Goal: Complete application form: Complete application form

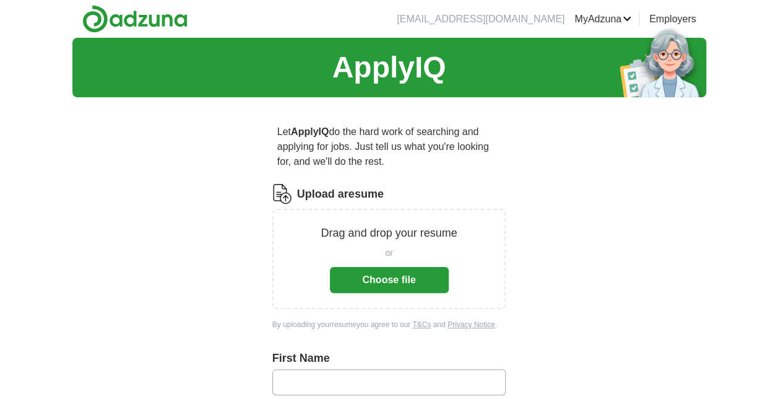
click at [372, 272] on button "Choose file" at bounding box center [389, 280] width 119 height 26
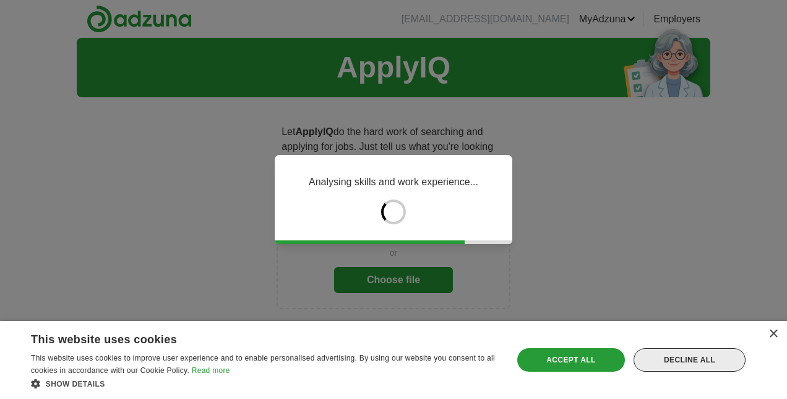
click at [688, 354] on div "Decline all" at bounding box center [690, 360] width 112 height 24
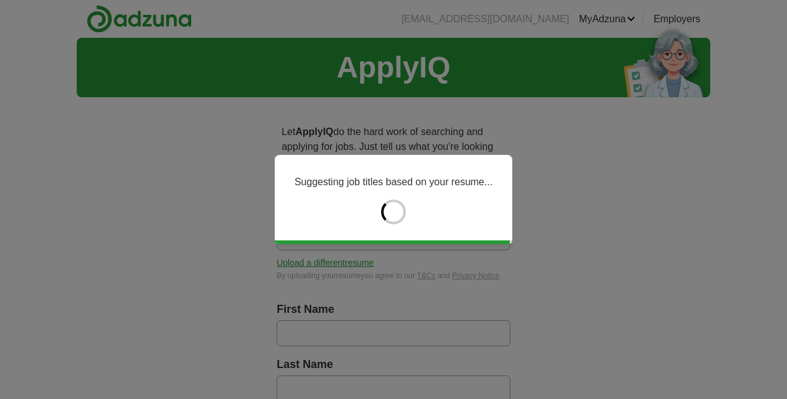
type input "*****"
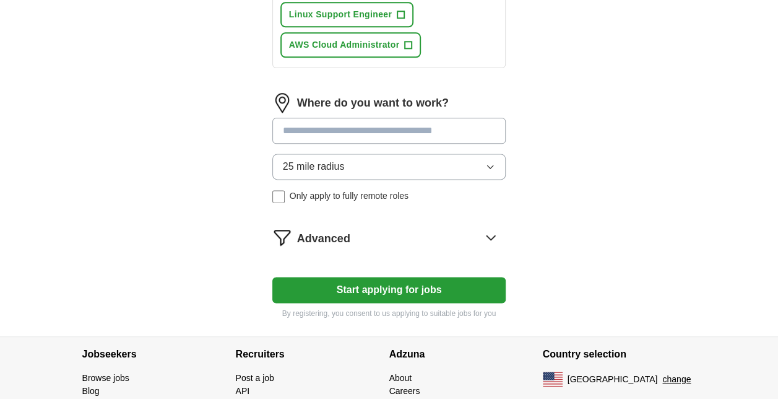
scroll to position [782, 0]
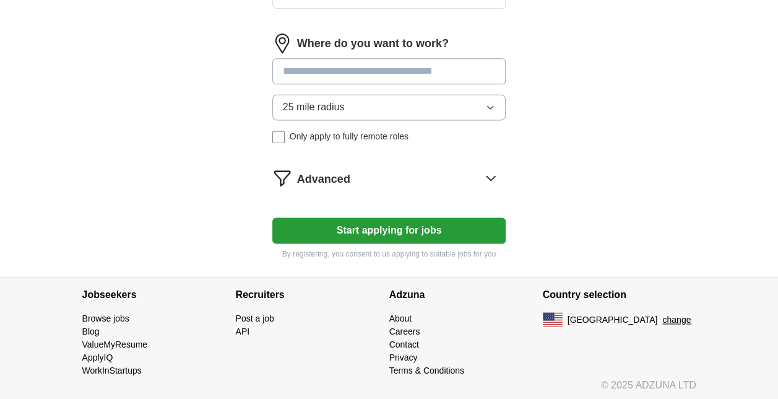
click at [396, 227] on button "Start applying for jobs" at bounding box center [389, 230] width 234 height 26
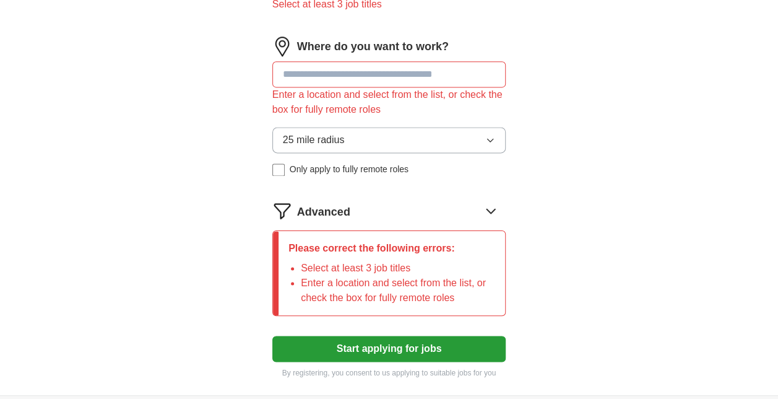
scroll to position [797, 0]
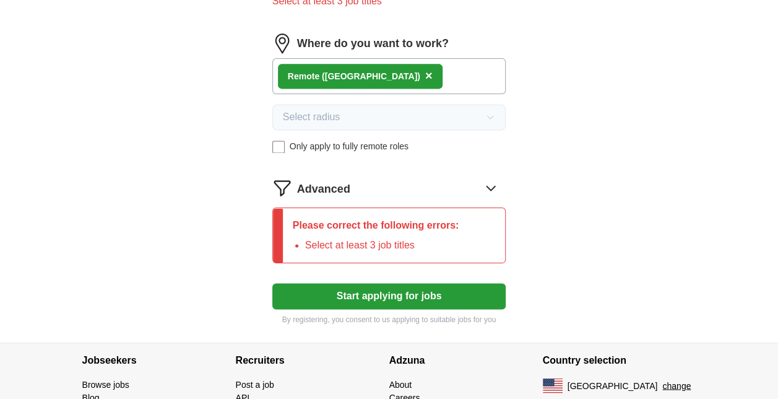
click at [370, 284] on button "Start applying for jobs" at bounding box center [389, 296] width 234 height 26
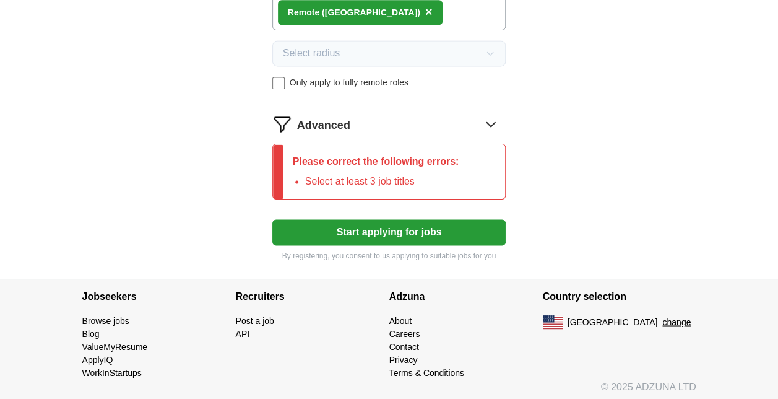
scroll to position [862, 0]
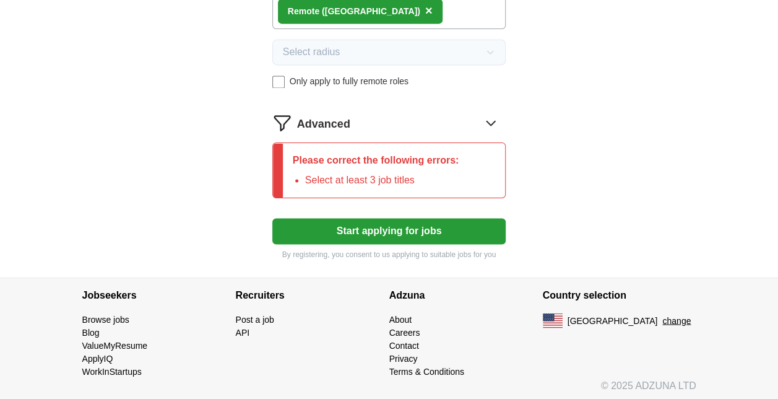
click at [378, 234] on button "Start applying for jobs" at bounding box center [389, 231] width 234 height 26
click at [488, 121] on icon at bounding box center [491, 123] width 20 height 20
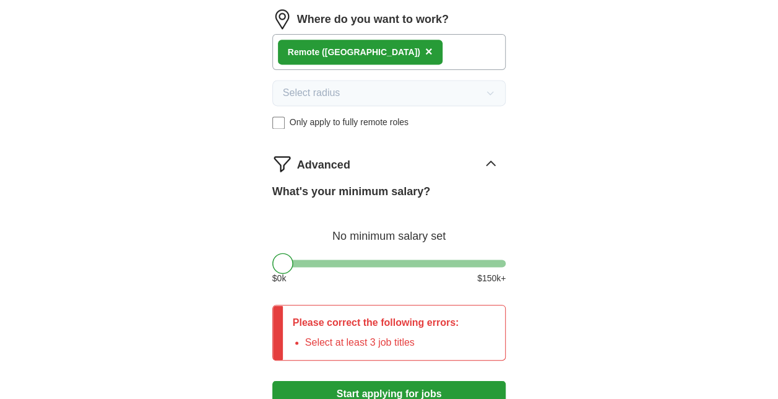
scroll to position [820, 0]
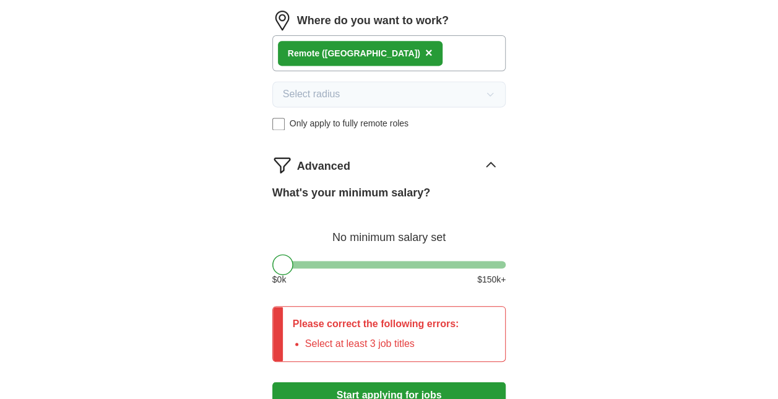
click at [358, 197] on label "What's your minimum salary?" at bounding box center [351, 192] width 158 height 17
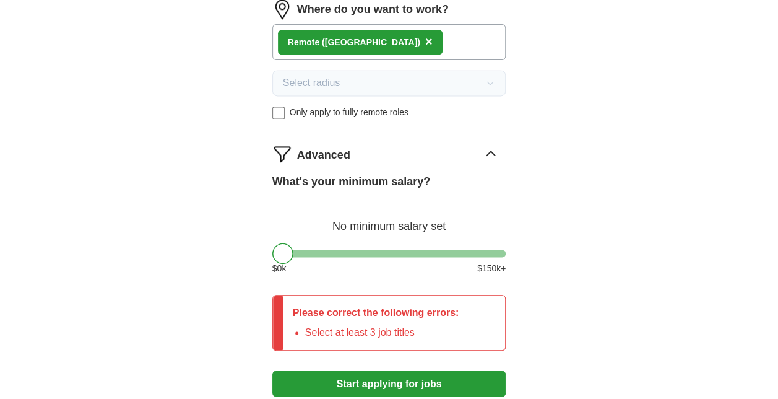
scroll to position [831, 0]
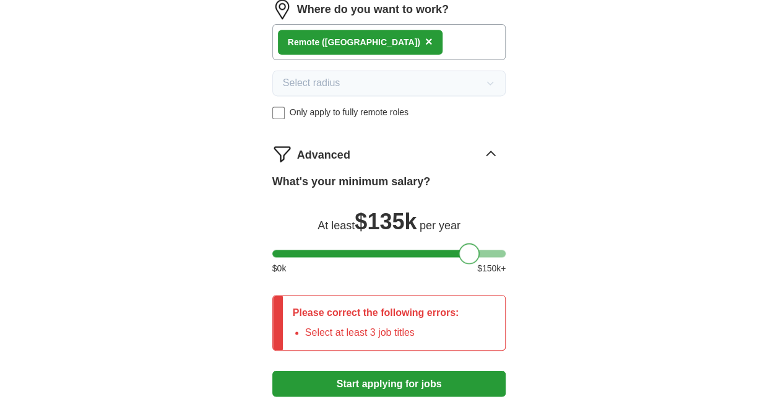
click at [469, 249] on div at bounding box center [389, 252] width 234 height 7
click at [433, 250] on div at bounding box center [389, 252] width 234 height 7
click at [448, 250] on div at bounding box center [389, 252] width 234 height 7
click at [464, 250] on div at bounding box center [389, 252] width 234 height 7
click at [451, 249] on div at bounding box center [389, 252] width 234 height 7
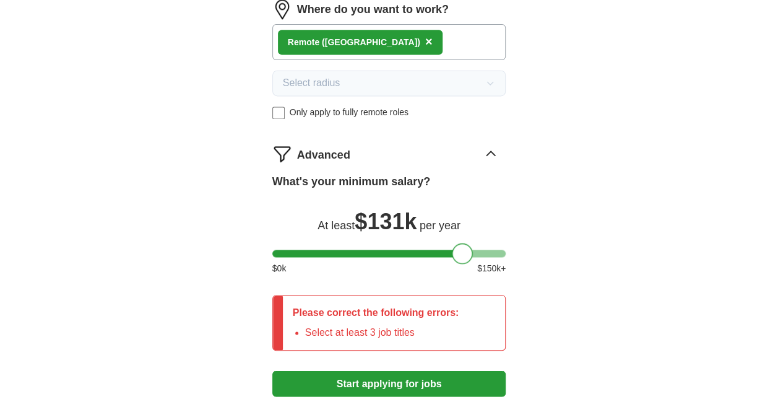
click at [462, 249] on div at bounding box center [389, 252] width 234 height 7
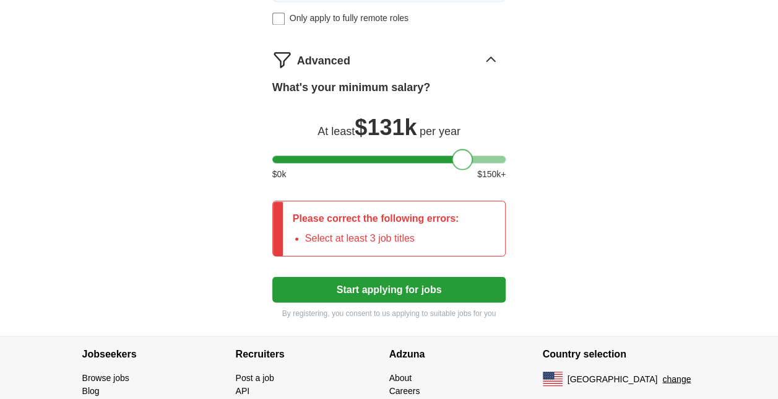
scroll to position [958, 0]
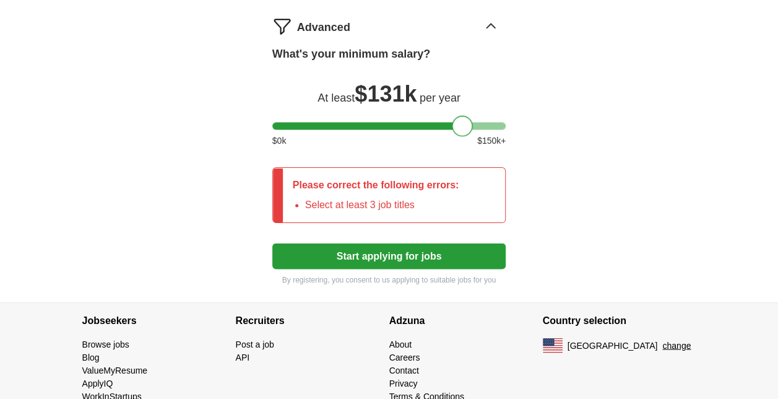
click at [431, 256] on button "Start applying for jobs" at bounding box center [389, 256] width 234 height 26
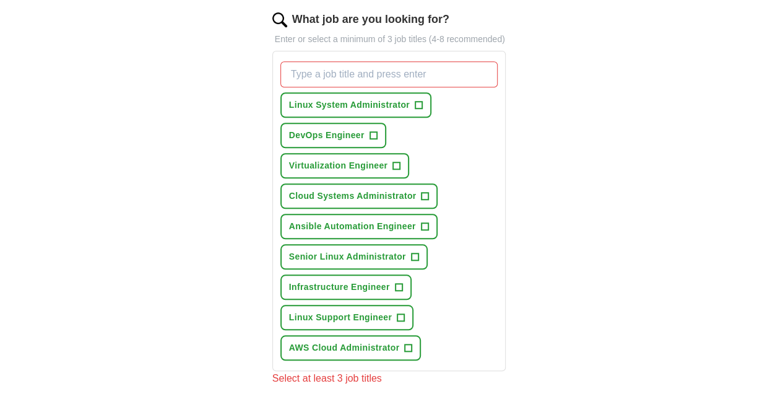
scroll to position [416, 0]
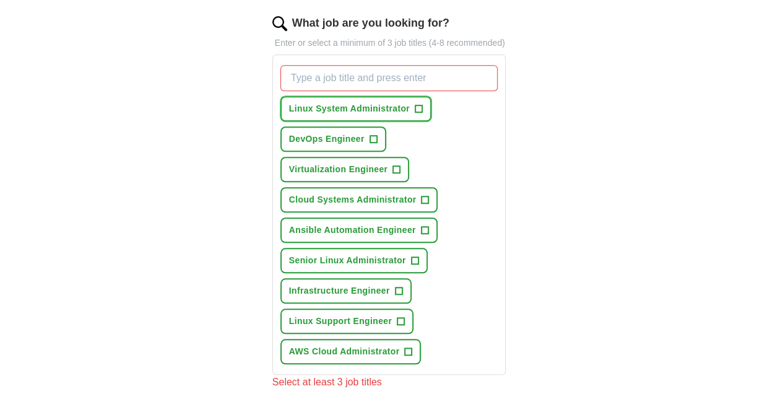
click at [388, 109] on span "Linux System Administrator" at bounding box center [349, 108] width 121 height 13
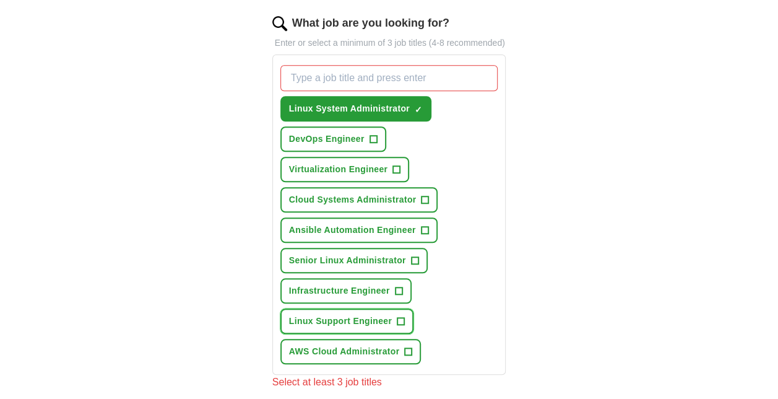
click at [302, 321] on span "Linux Support Engineer" at bounding box center [340, 320] width 103 height 13
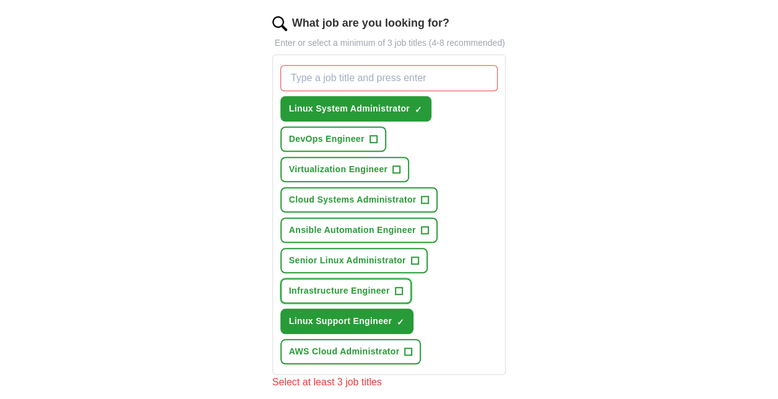
click at [332, 288] on span "Infrastructure Engineer" at bounding box center [339, 290] width 101 height 13
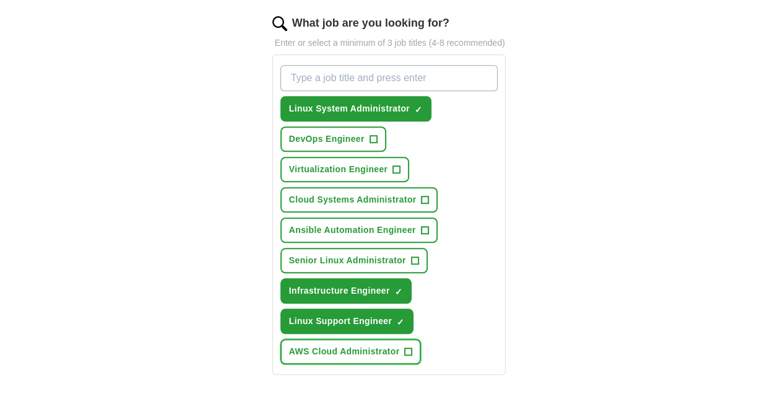
click at [327, 352] on span "AWS Cloud Administrator" at bounding box center [344, 351] width 111 height 13
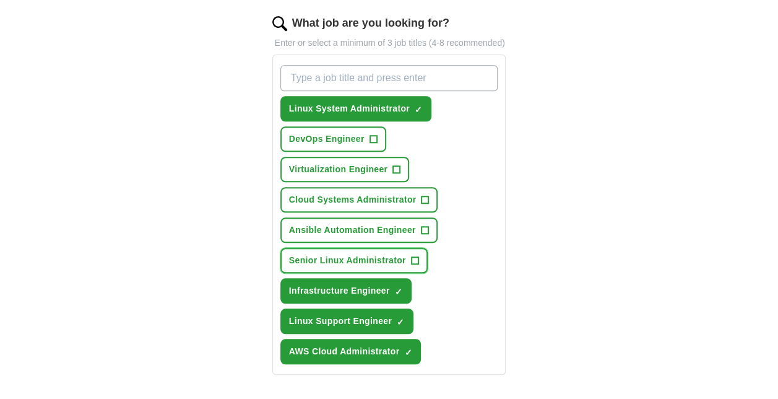
click at [328, 266] on button "Senior Linux Administrator +" at bounding box center [353, 260] width 147 height 25
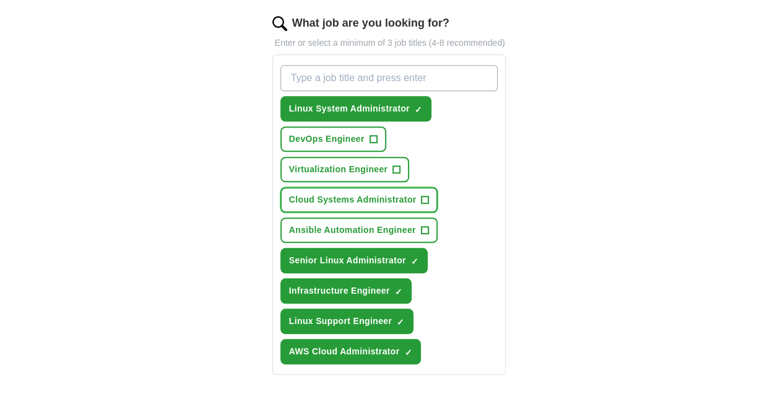
click at [328, 198] on span "Cloud Systems Administrator" at bounding box center [353, 199] width 128 height 13
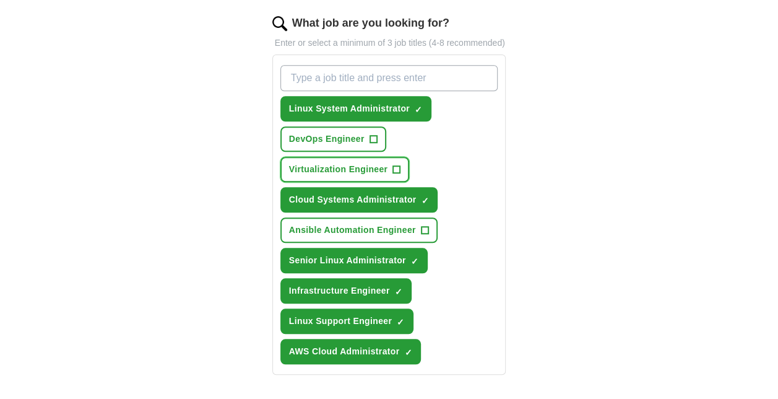
click at [324, 163] on span "Virtualization Engineer" at bounding box center [338, 169] width 99 height 13
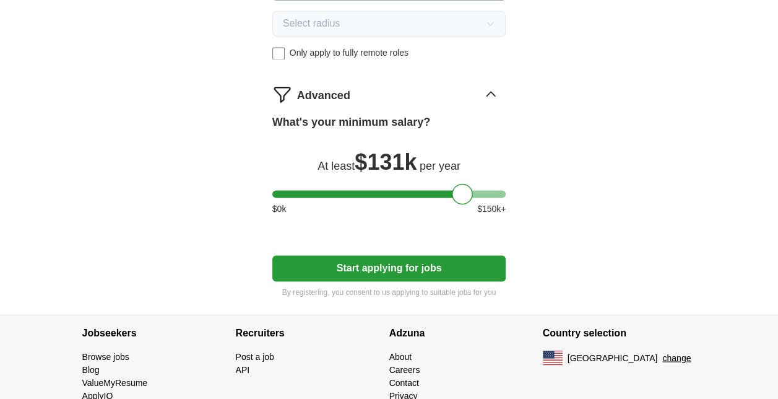
scroll to position [875, 0]
click at [370, 268] on button "Start applying for jobs" at bounding box center [389, 268] width 234 height 26
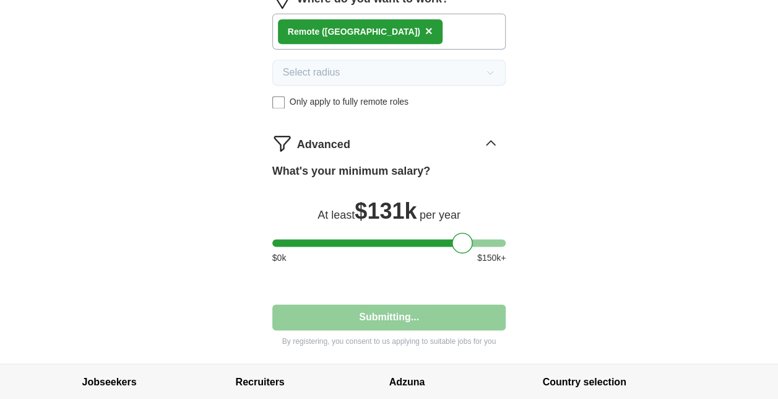
select select "**"
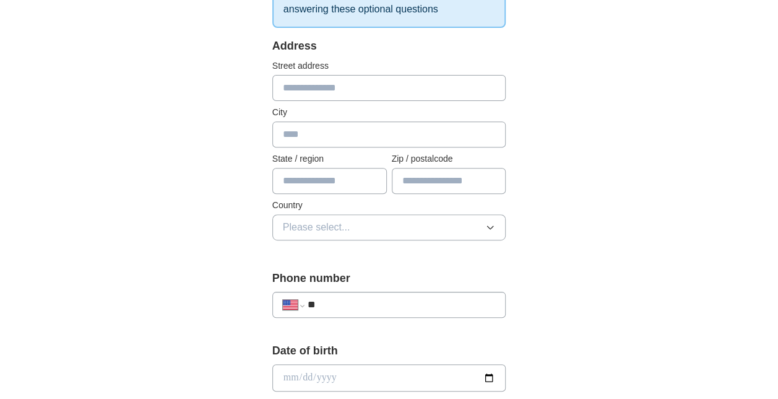
scroll to position [246, 0]
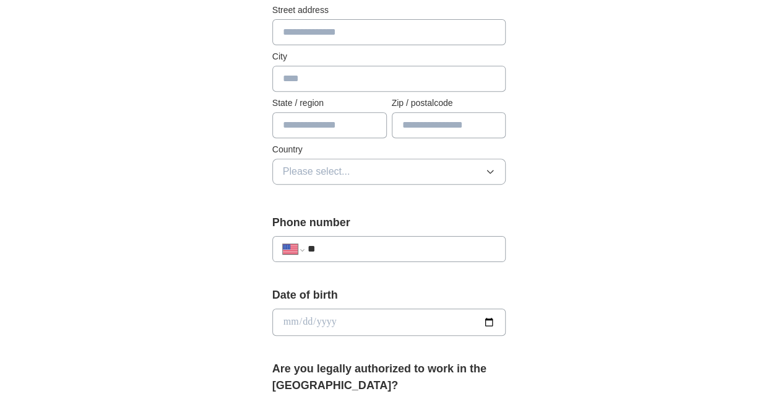
click at [452, 173] on button "Please select..." at bounding box center [389, 171] width 234 height 26
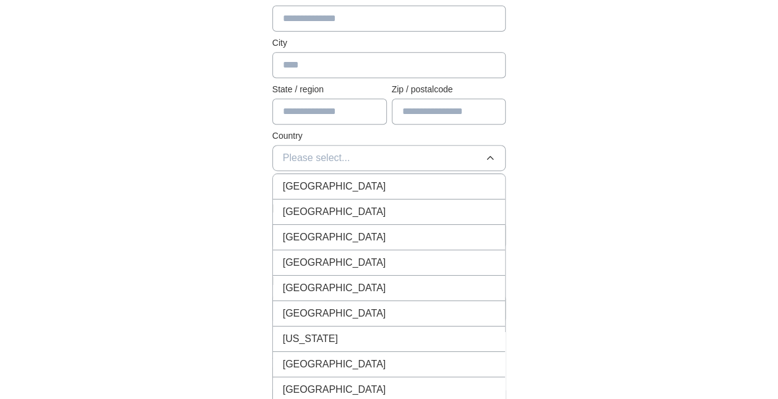
scroll to position [319, 0]
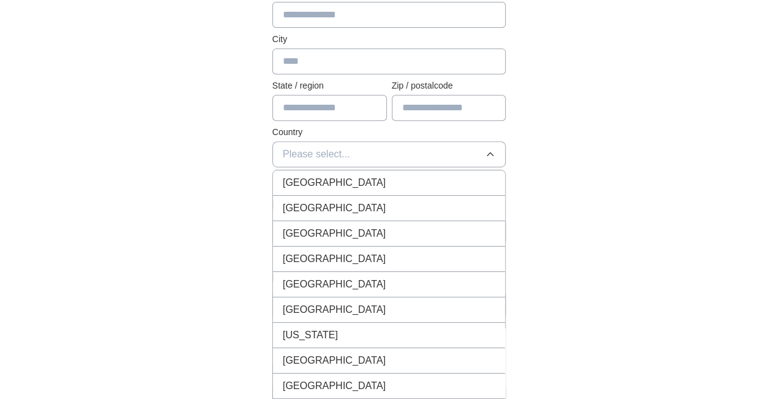
click at [373, 204] on div "[GEOGRAPHIC_DATA]" at bounding box center [389, 208] width 213 height 15
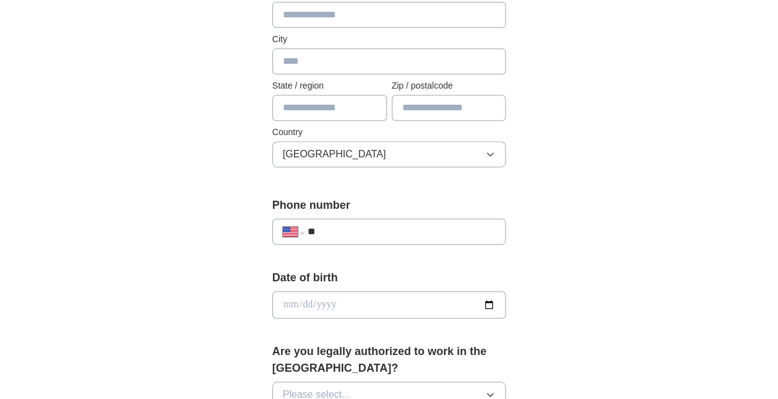
click at [567, 178] on div "**********" at bounding box center [389, 289] width 634 height 1142
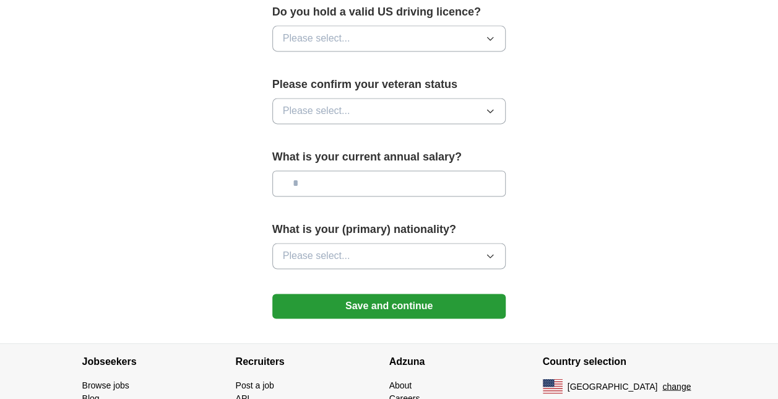
scroll to position [901, 0]
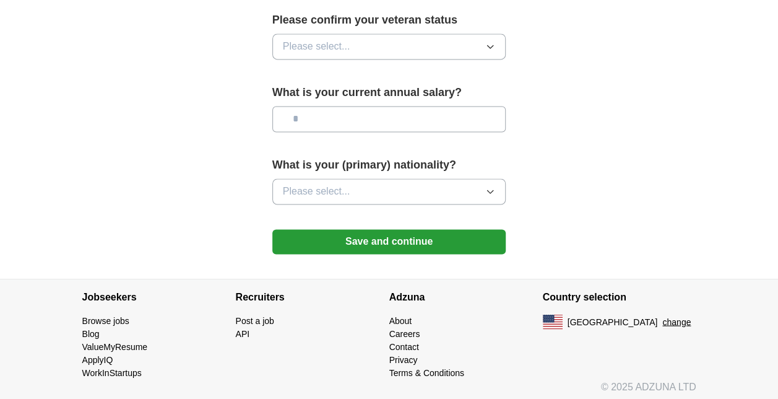
click at [378, 235] on button "Save and continue" at bounding box center [389, 241] width 234 height 25
